Goal: Information Seeking & Learning: Learn about a topic

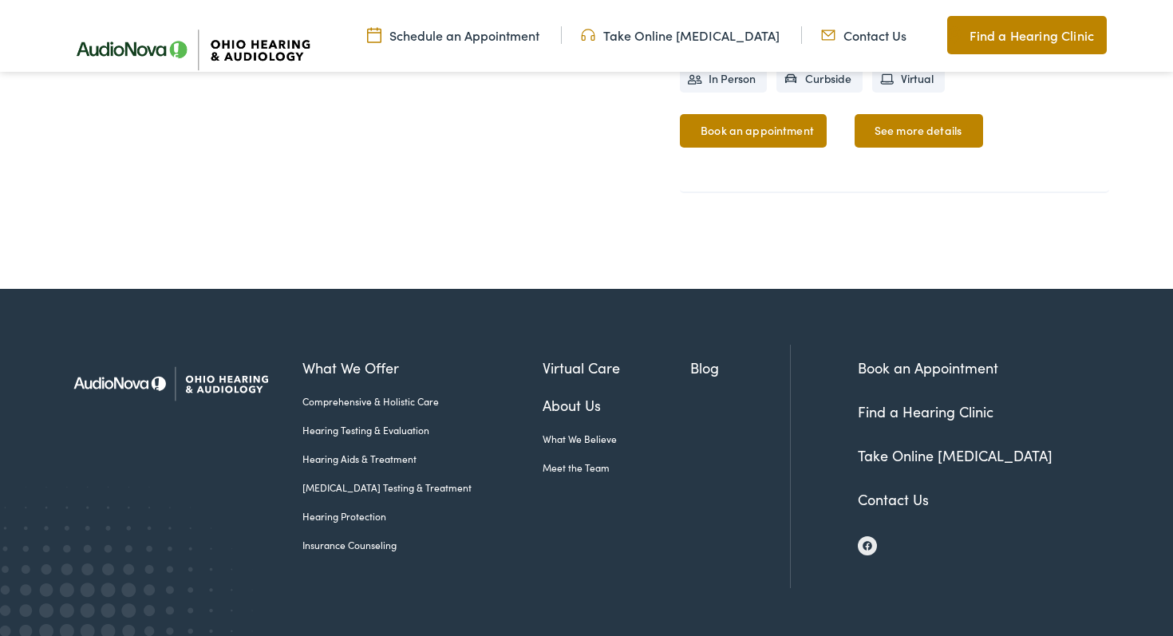
click at [356, 551] on link "Insurance Counseling" at bounding box center [422, 545] width 240 height 14
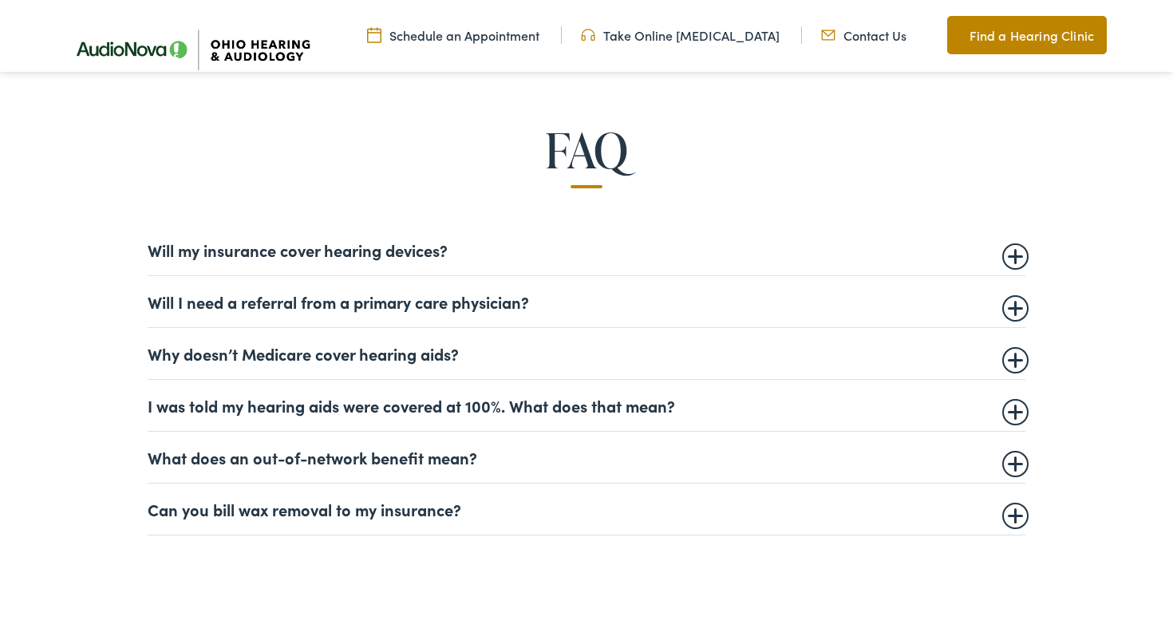
scroll to position [924, 0]
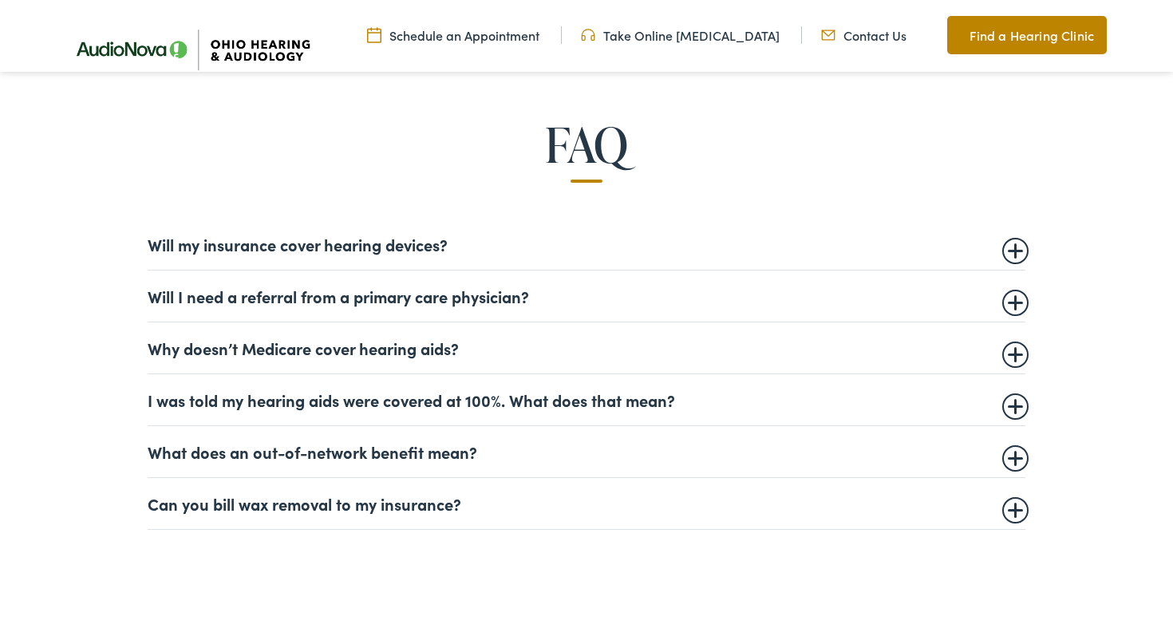
click at [386, 338] on summary "Why doesn’t Medicare cover hearing aids?" at bounding box center [587, 347] width 878 height 19
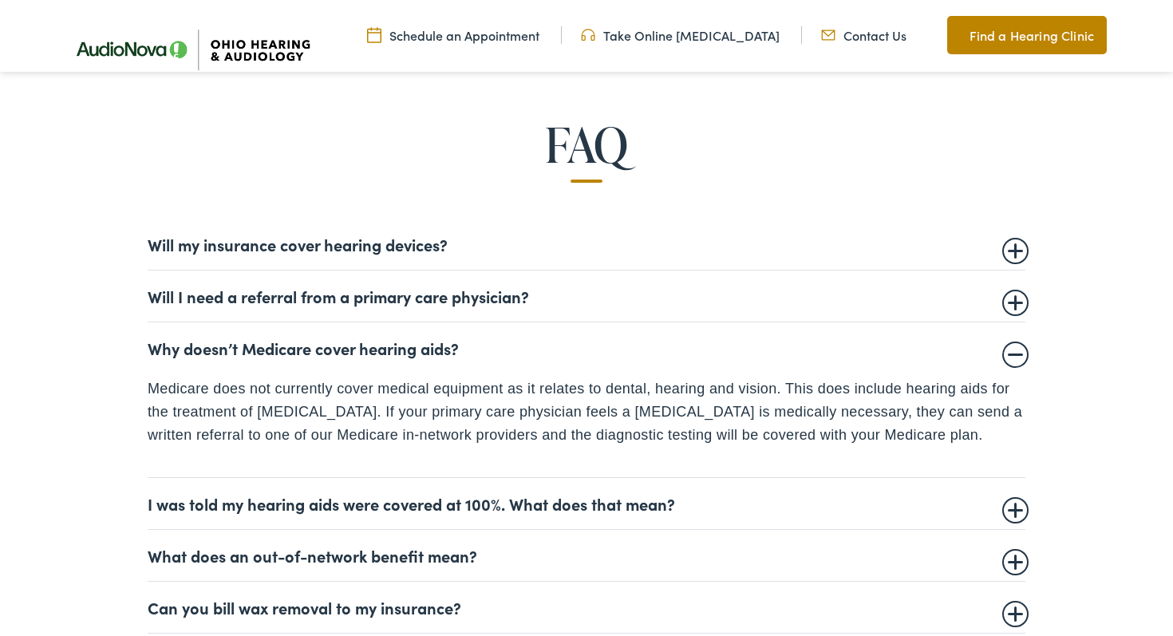
click at [386, 338] on summary "Why doesn’t Medicare cover hearing aids?" at bounding box center [587, 347] width 878 height 19
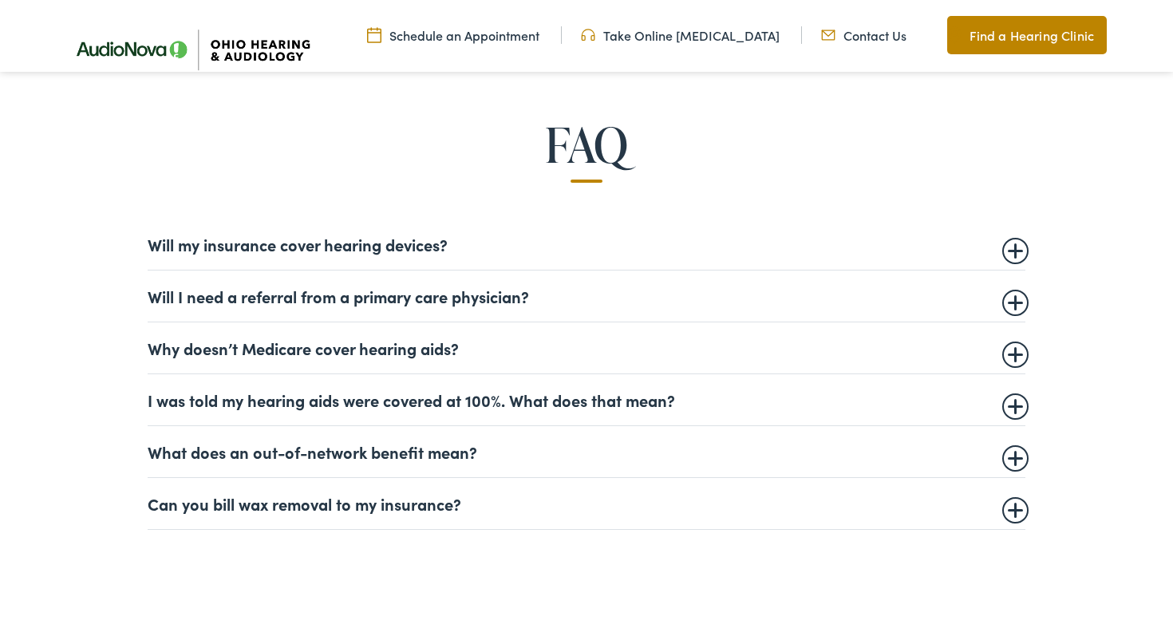
click at [388, 402] on summary "I was told my hearing aids were covered at 100%. What does that mean?" at bounding box center [587, 399] width 878 height 19
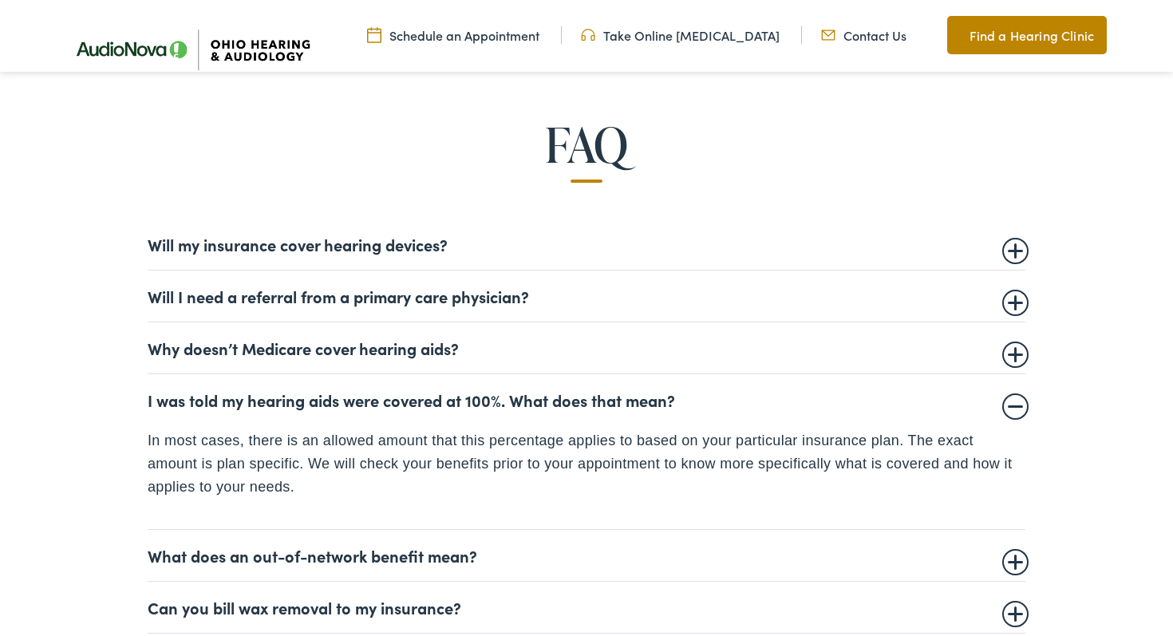
click at [388, 402] on summary "I was told my hearing aids were covered at 100%. What does that mean?" at bounding box center [587, 399] width 878 height 19
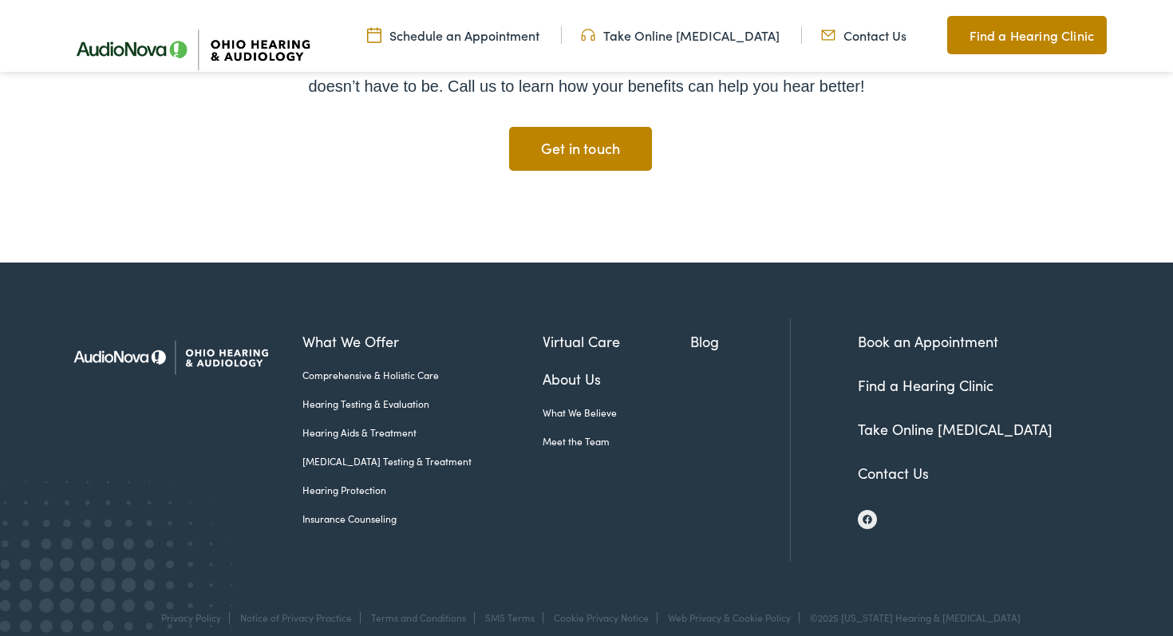
scroll to position [2743, 0]
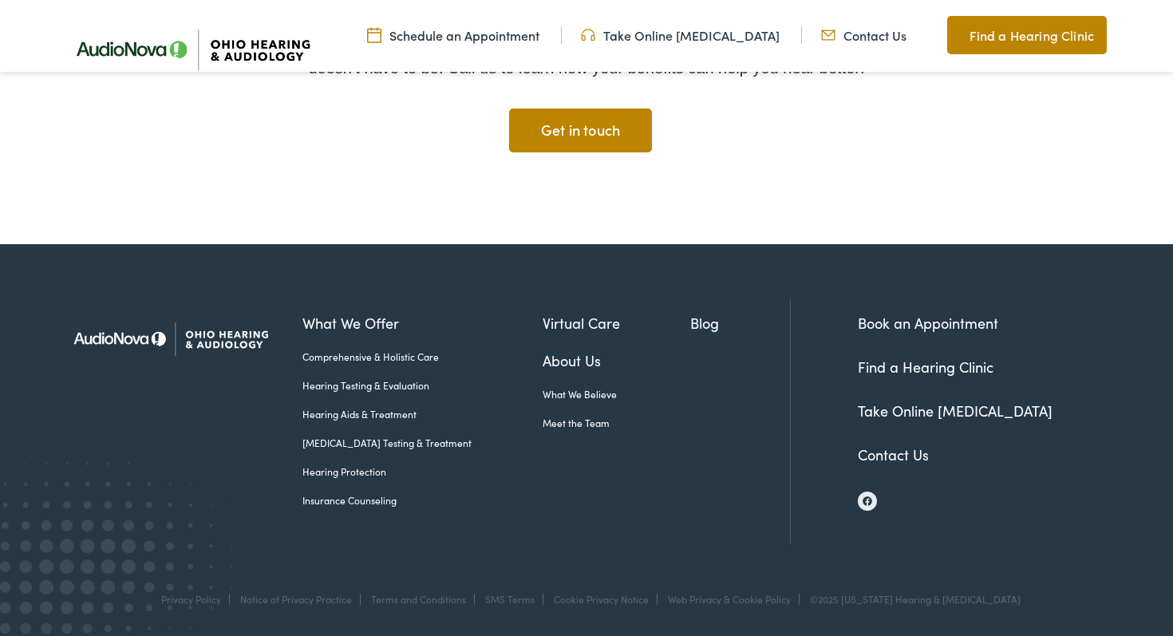
click at [552, 432] on li "About Us What We Believe Meet the Team" at bounding box center [617, 396] width 148 height 95
click at [560, 430] on li "About Us What We Believe Meet the Team" at bounding box center [617, 396] width 148 height 95
click at [567, 427] on link "Meet the Team" at bounding box center [617, 423] width 148 height 14
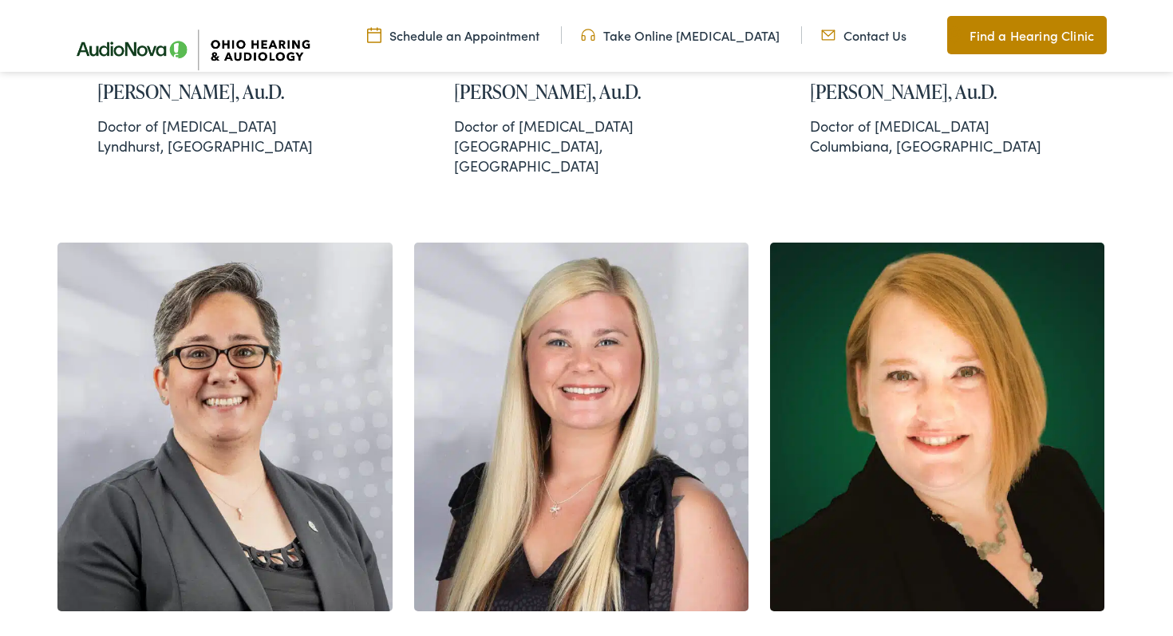
scroll to position [2005, 0]
